Goal: Task Accomplishment & Management: Complete application form

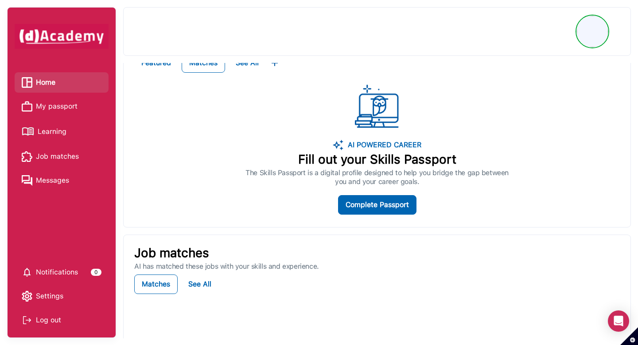
scroll to position [51, 0]
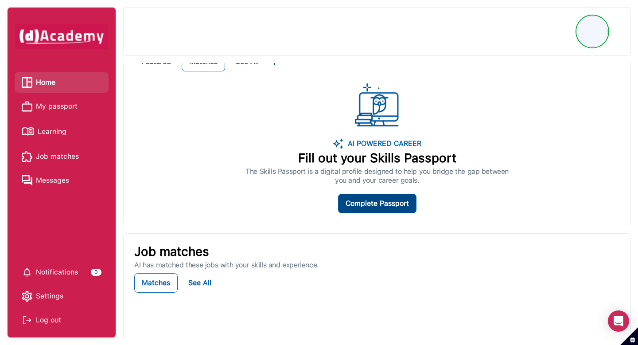
click at [369, 202] on div "Complete Passport" at bounding box center [376, 203] width 63 height 12
